Goal: Information Seeking & Learning: Learn about a topic

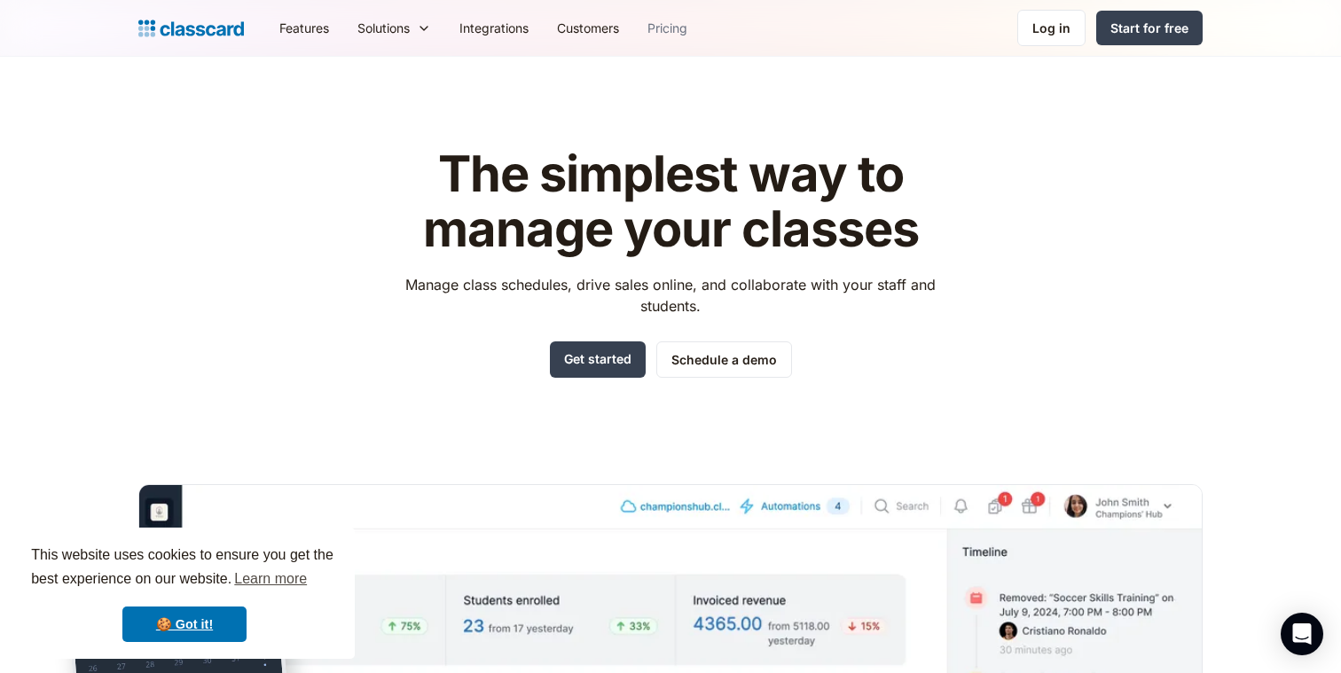
click at [670, 28] on link "Pricing" at bounding box center [667, 28] width 68 height 40
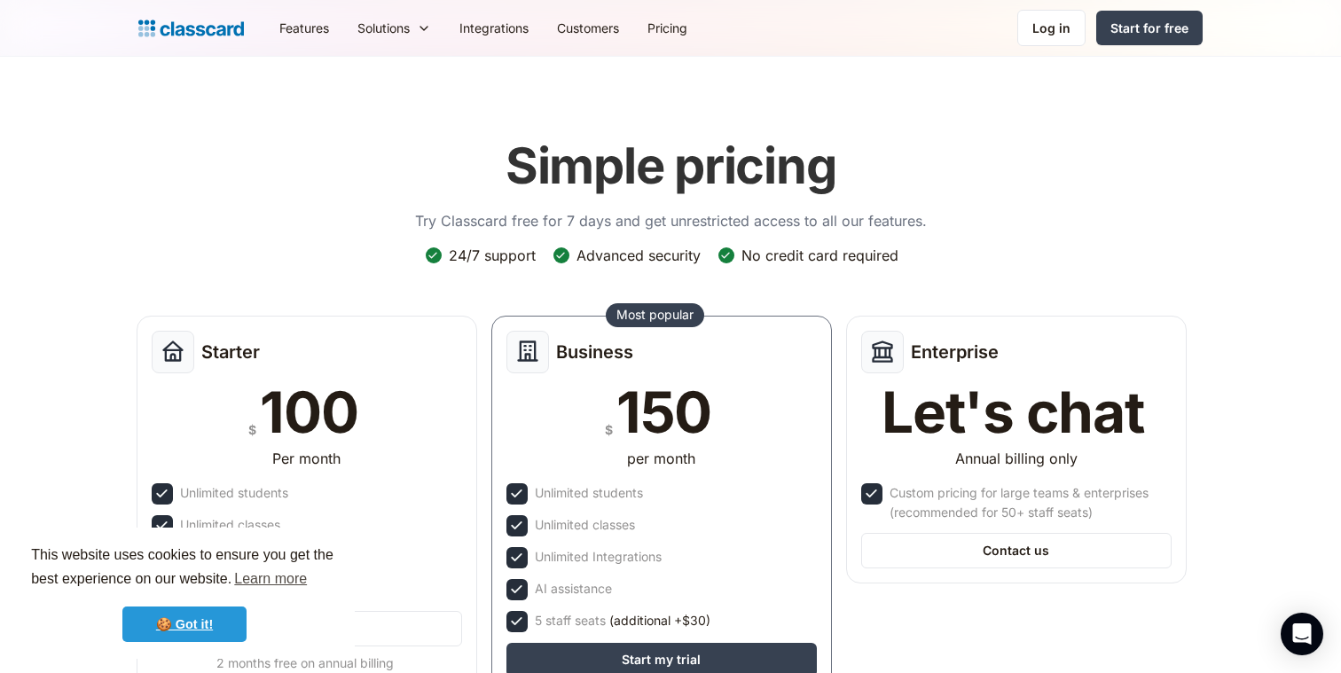
click at [238, 612] on link "🍪 Got it!" at bounding box center [184, 623] width 124 height 35
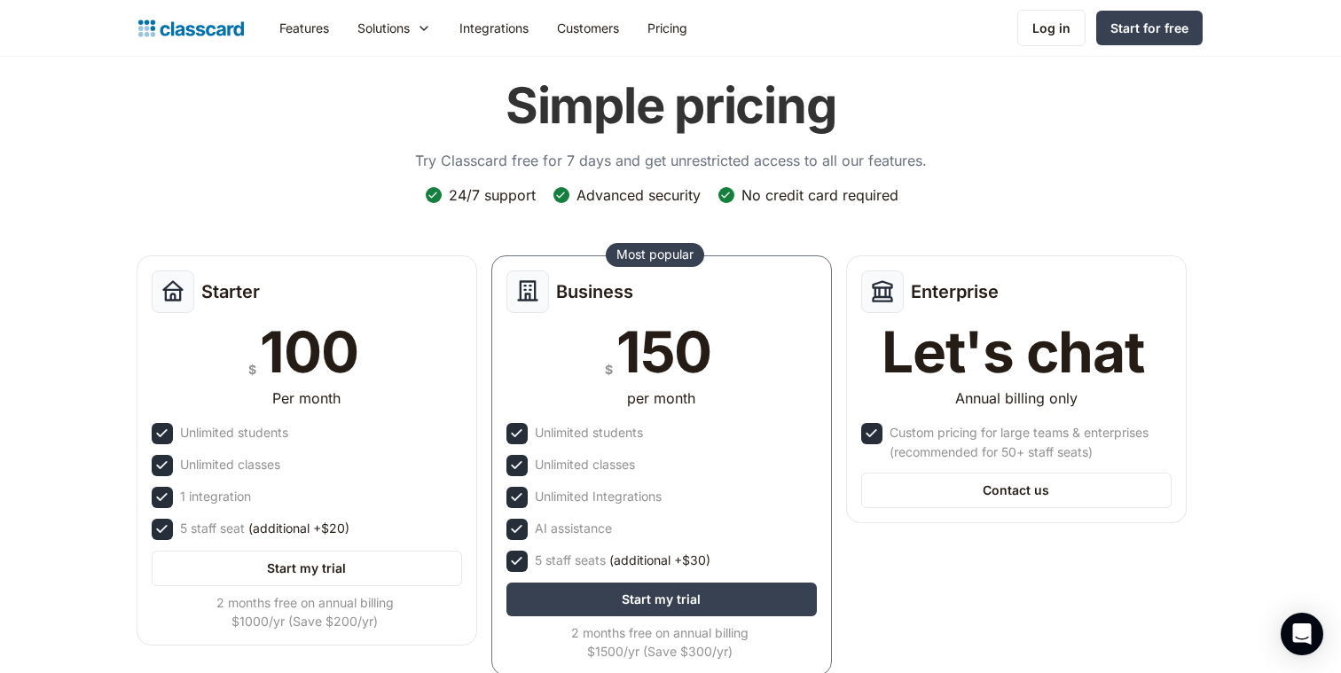
scroll to position [63, 0]
